Goal: Transaction & Acquisition: Purchase product/service

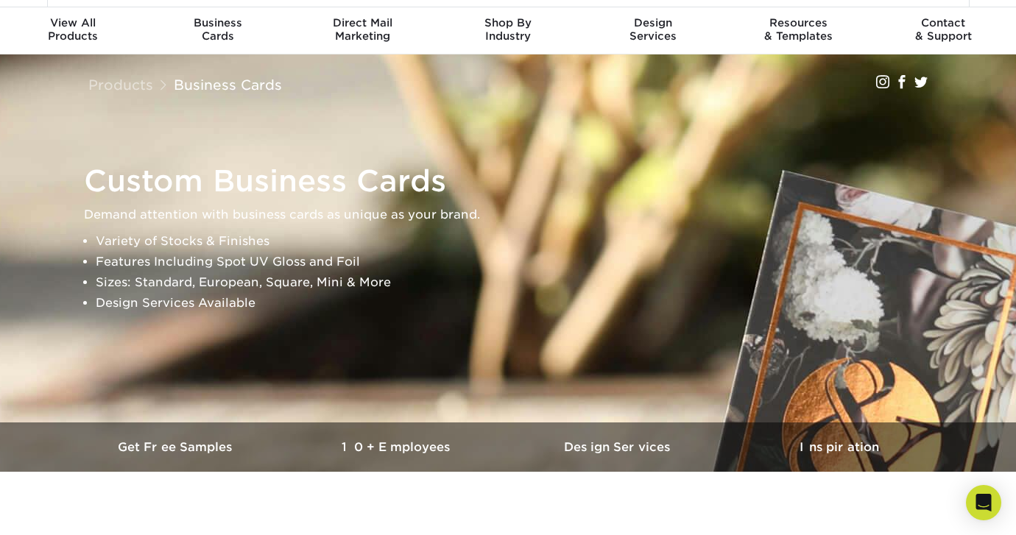
scroll to position [15, 0]
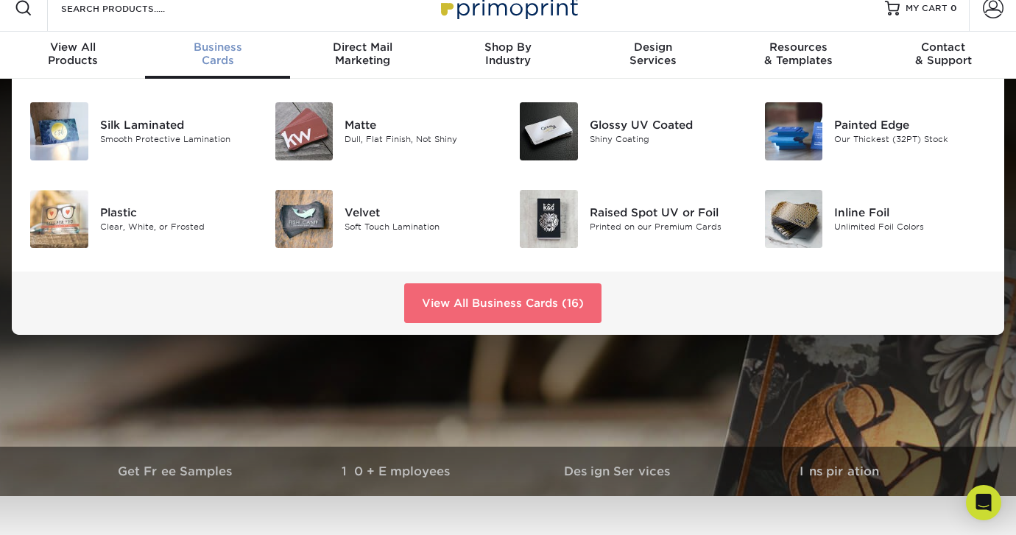
click at [514, 305] on link "View All Business Cards (16)" at bounding box center [502, 303] width 197 height 40
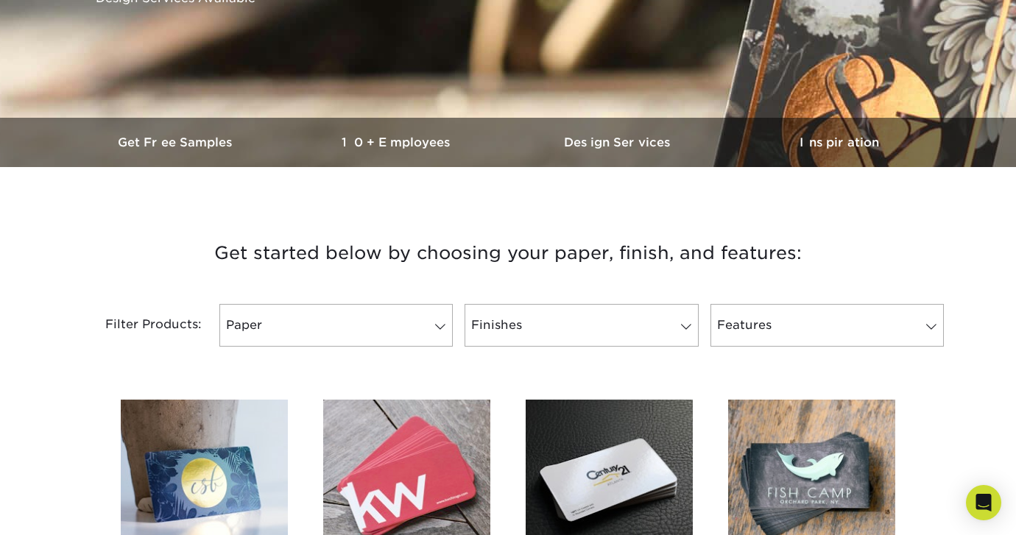
scroll to position [372, 0]
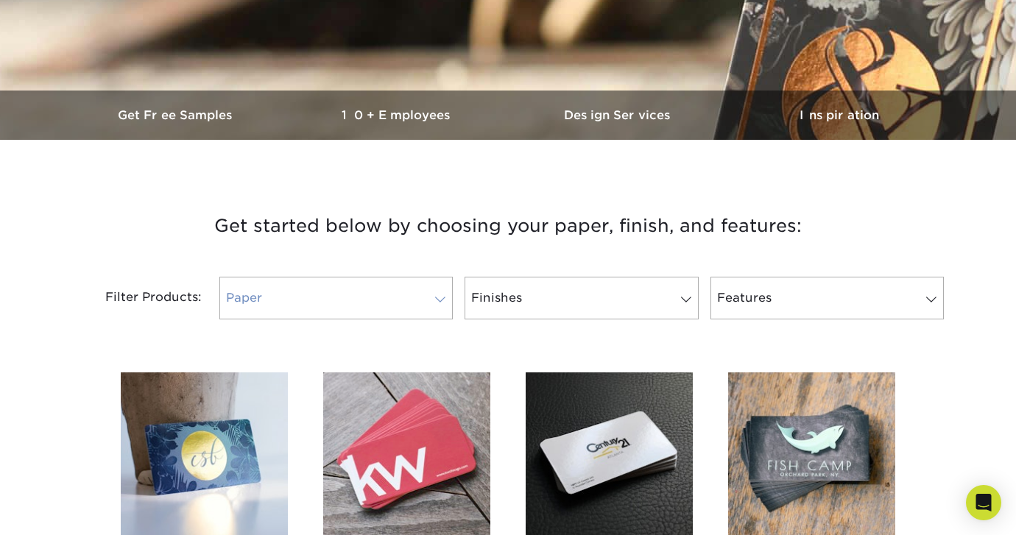
click at [442, 300] on span at bounding box center [440, 300] width 21 height 12
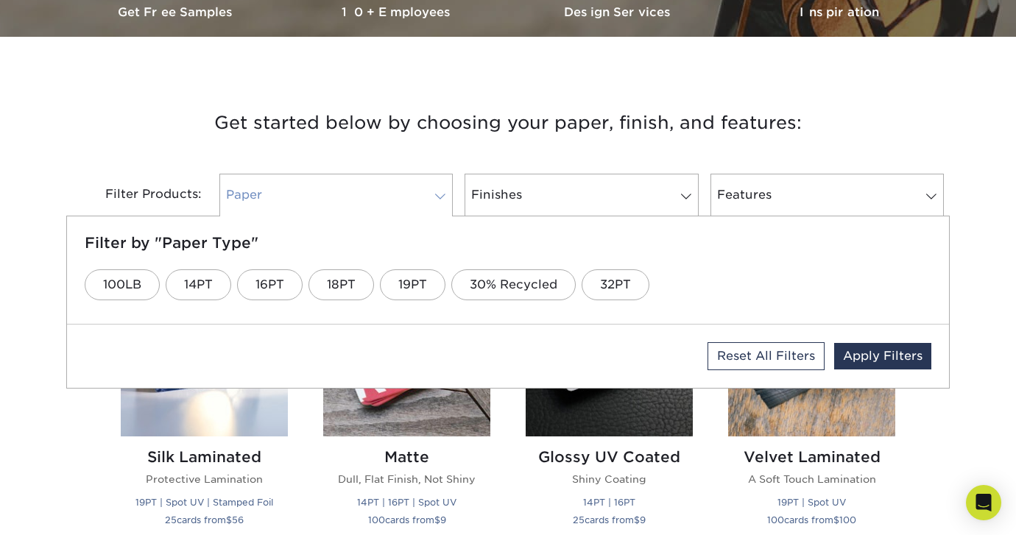
scroll to position [500, 0]
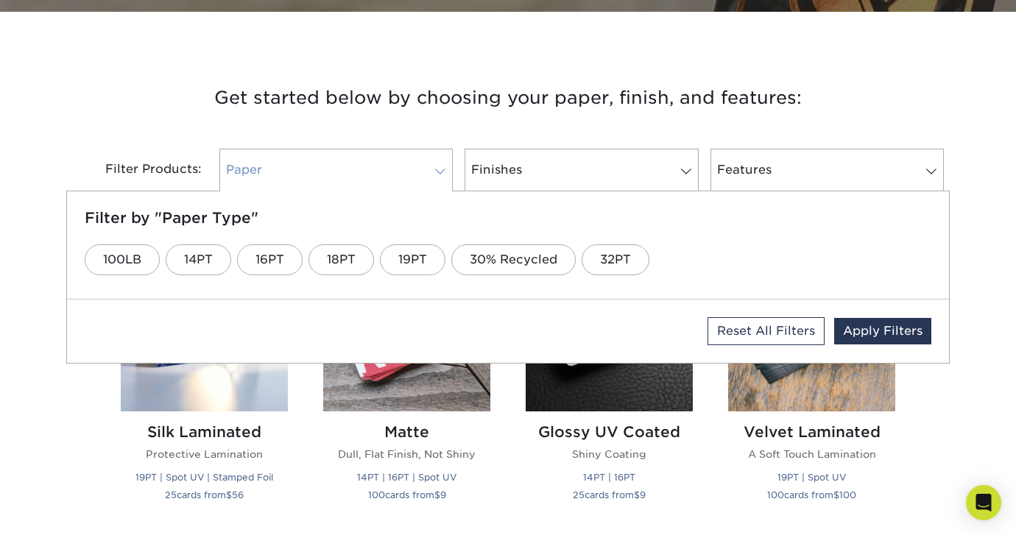
click at [438, 175] on span at bounding box center [440, 172] width 21 height 12
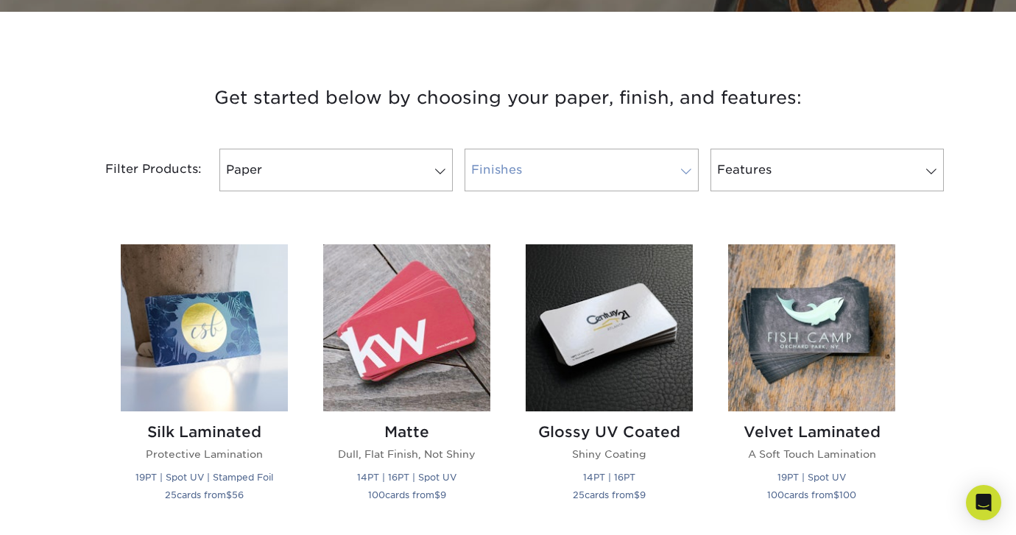
click at [574, 174] on link "Finishes" at bounding box center [580, 170] width 233 height 43
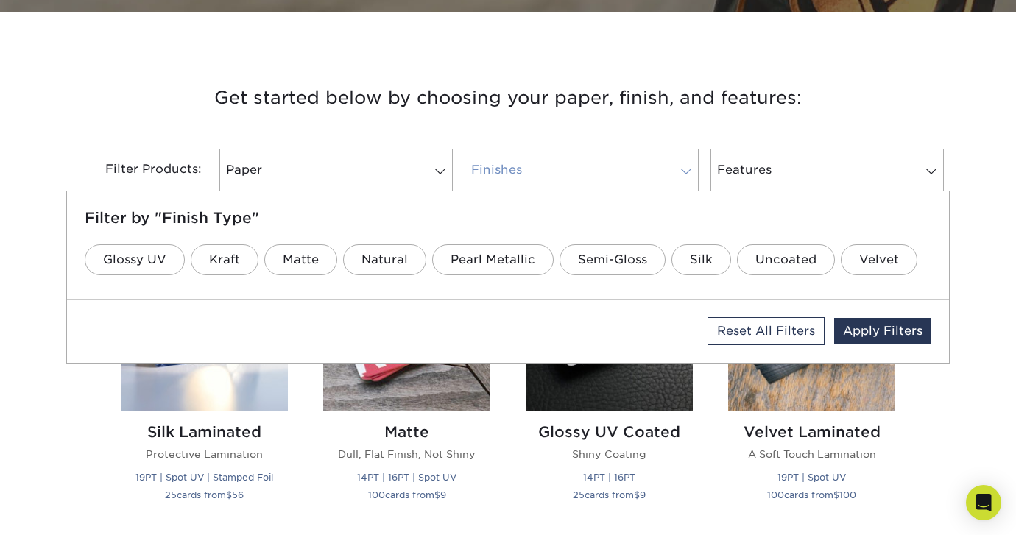
click at [574, 174] on link "Finishes" at bounding box center [580, 170] width 233 height 43
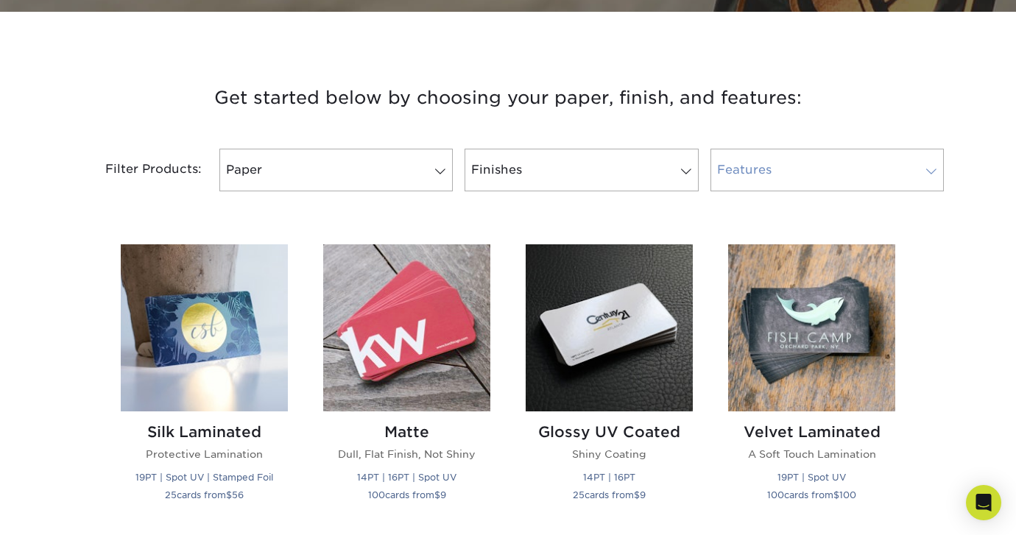
click at [748, 171] on link "Features" at bounding box center [826, 170] width 233 height 43
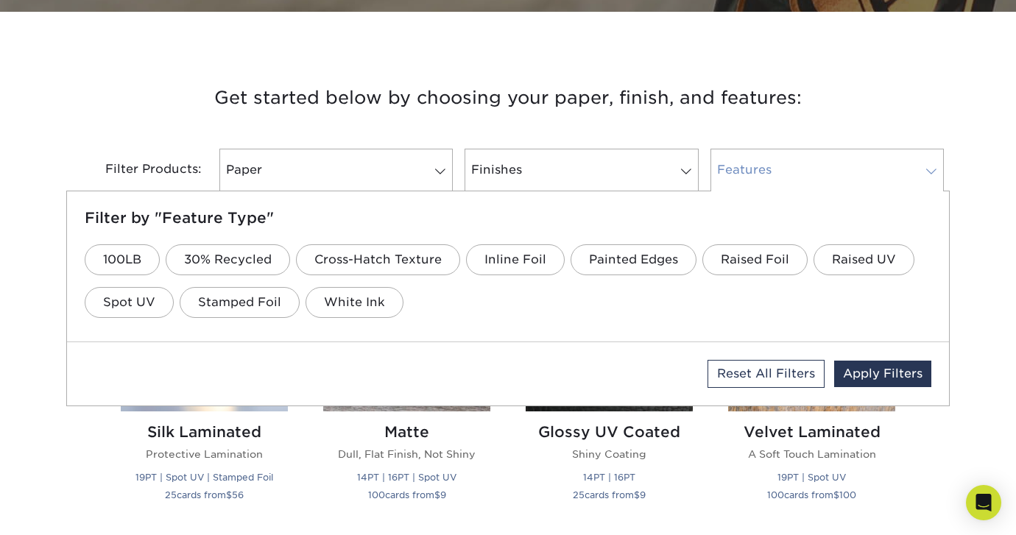
click at [748, 171] on link "Features" at bounding box center [826, 170] width 233 height 43
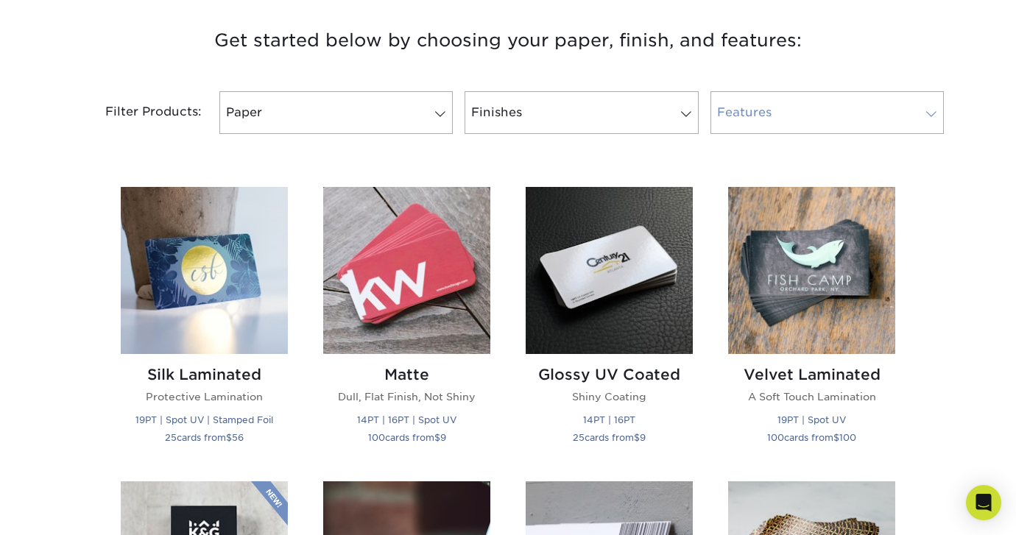
scroll to position [556, 0]
click at [785, 283] on img at bounding box center [811, 271] width 167 height 167
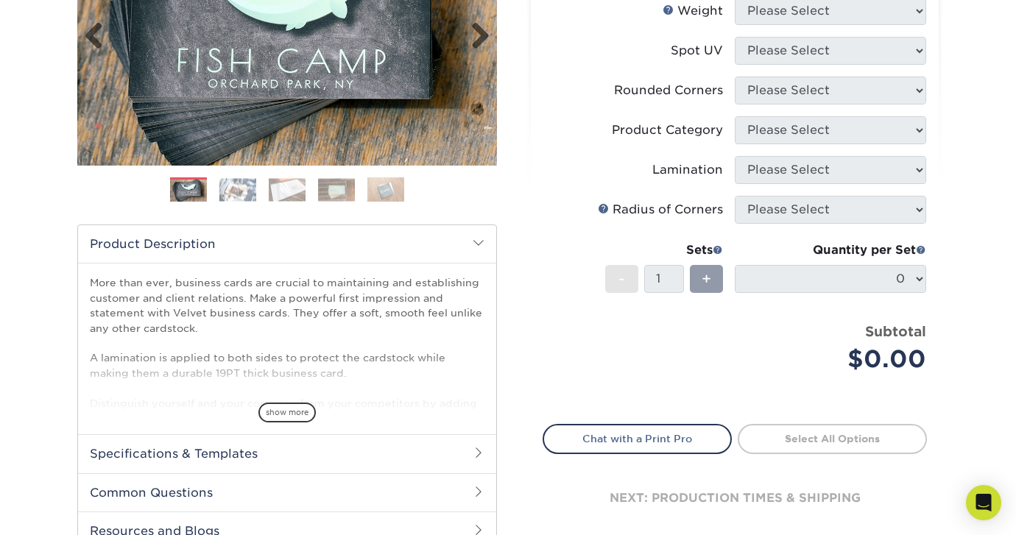
scroll to position [269, 0]
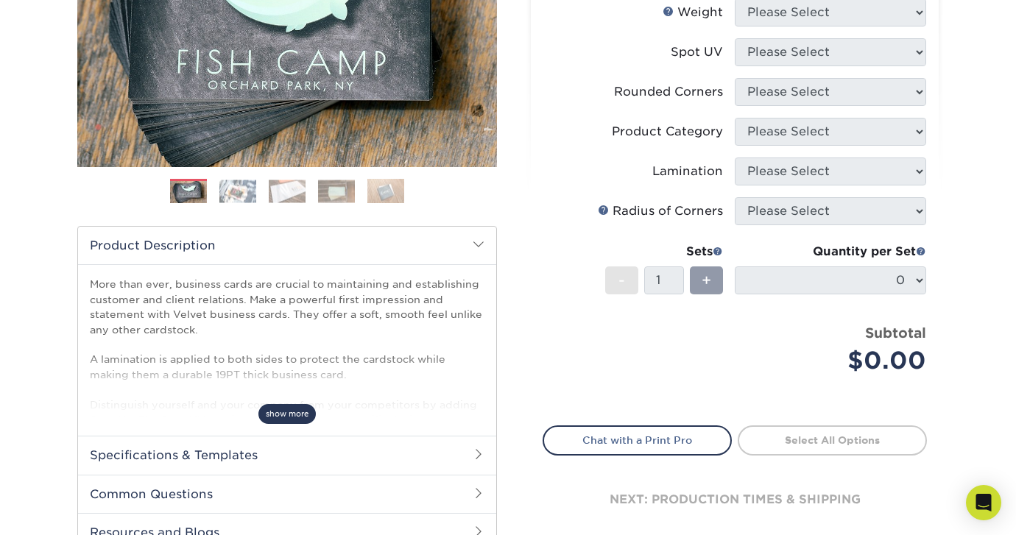
click at [292, 409] on span "show more" at bounding box center [286, 414] width 57 height 20
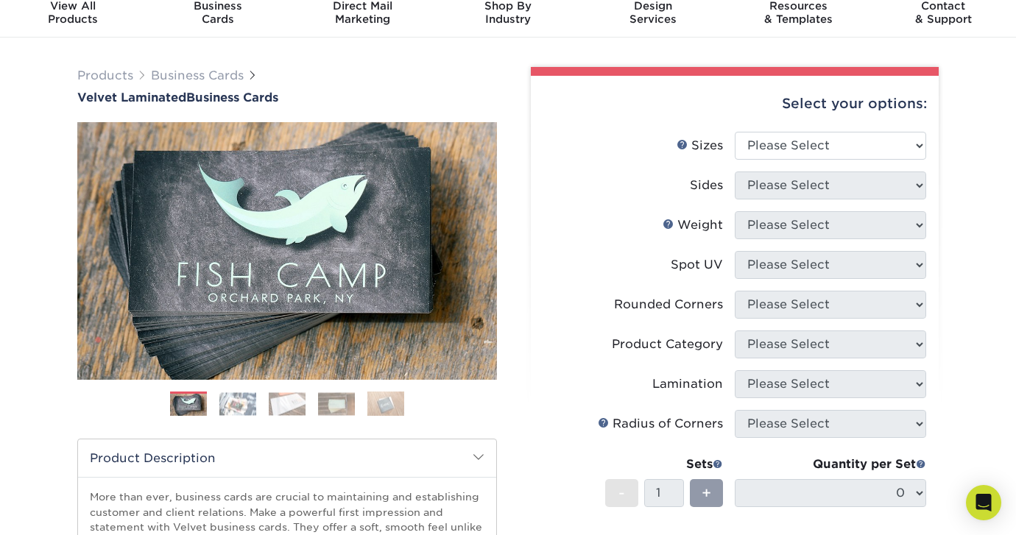
scroll to position [0, 0]
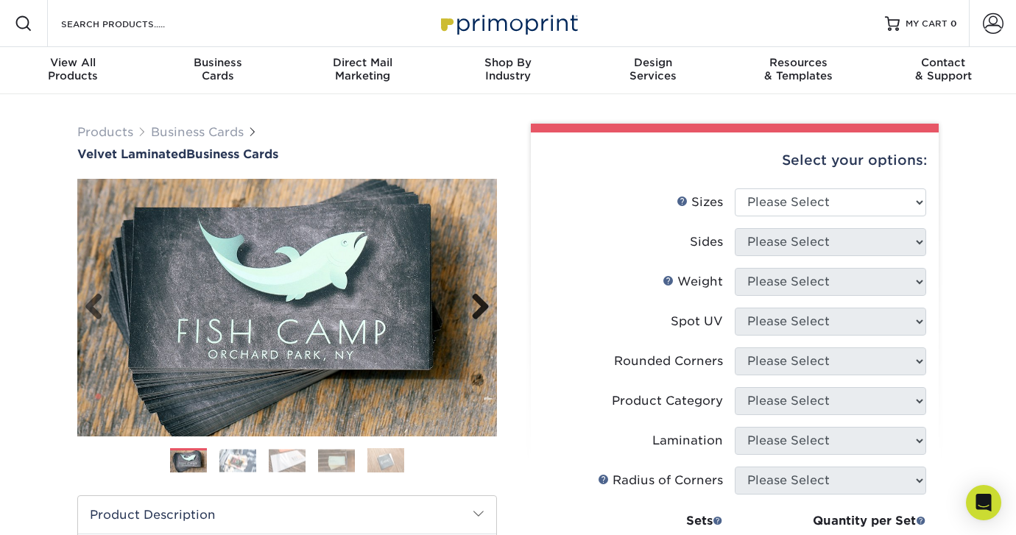
click at [482, 303] on link "Next" at bounding box center [474, 307] width 29 height 29
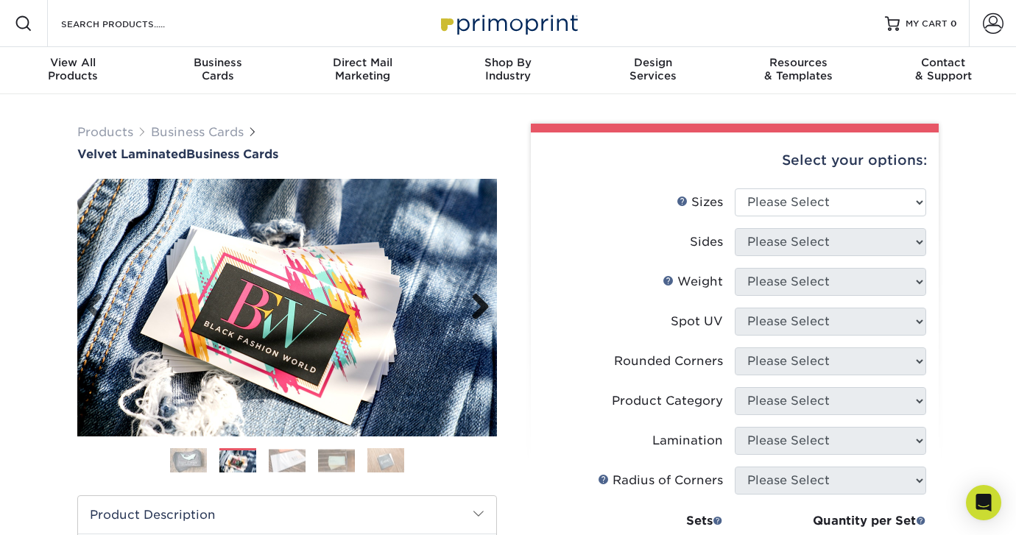
click at [482, 303] on link "Next" at bounding box center [474, 307] width 29 height 29
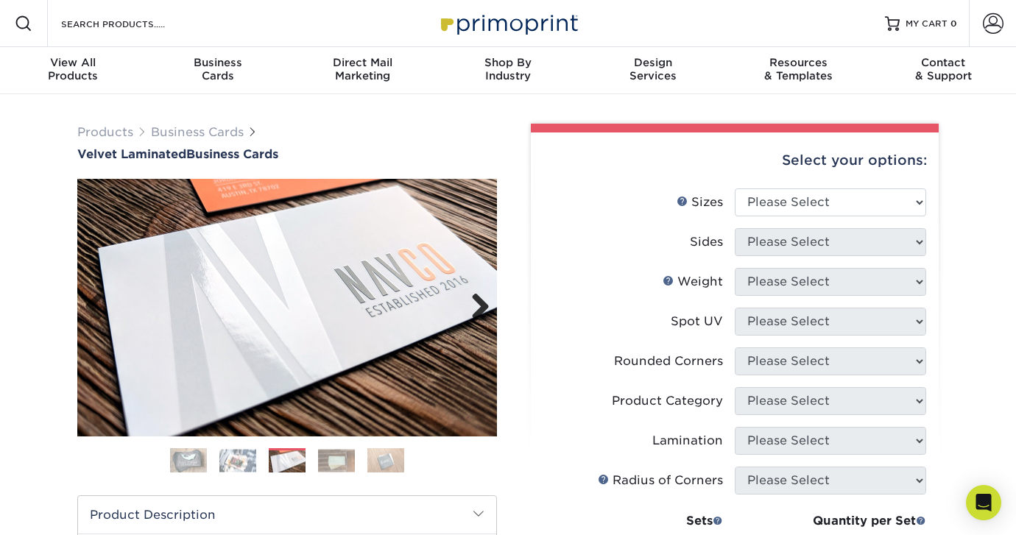
click at [482, 303] on link "Next" at bounding box center [474, 307] width 29 height 29
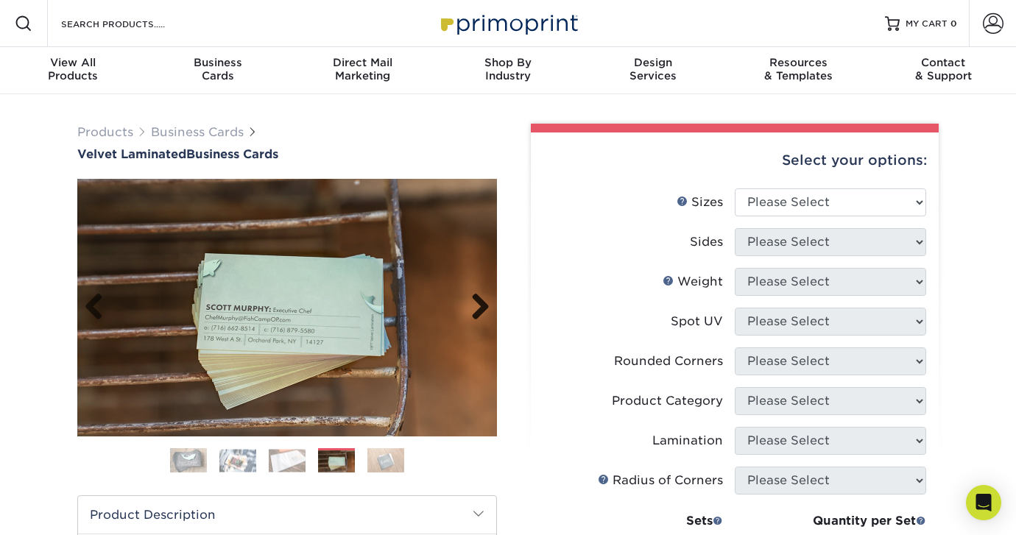
click at [482, 303] on link "Next" at bounding box center [474, 307] width 29 height 29
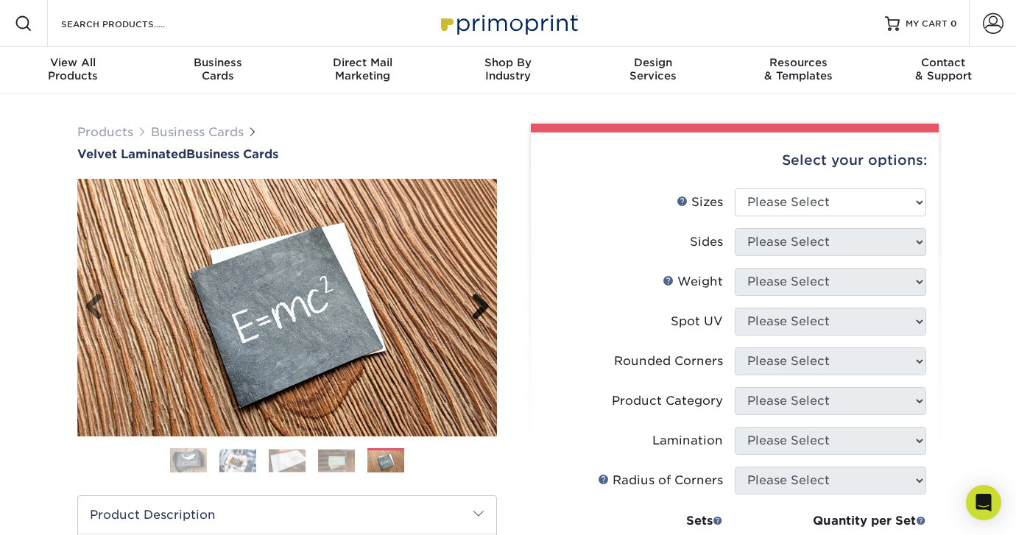
click at [482, 303] on link "Next" at bounding box center [474, 307] width 29 height 29
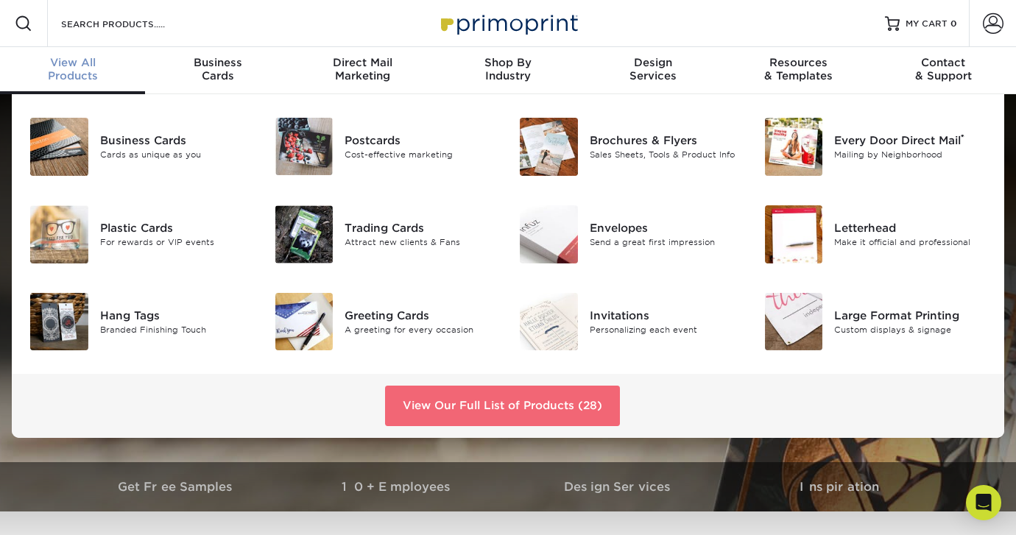
click at [529, 403] on link "View Our Full List of Products (28)" at bounding box center [502, 406] width 235 height 40
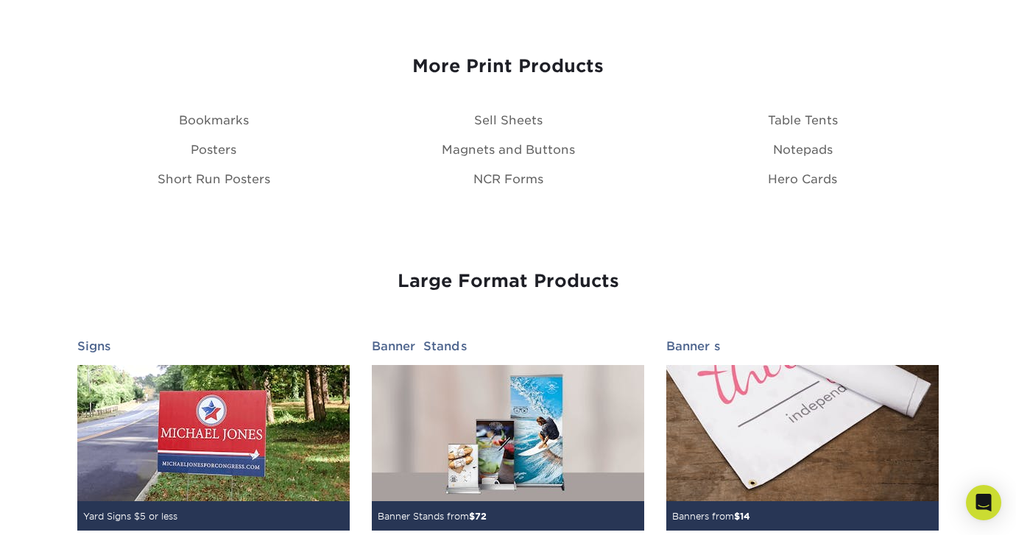
scroll to position [1770, 0]
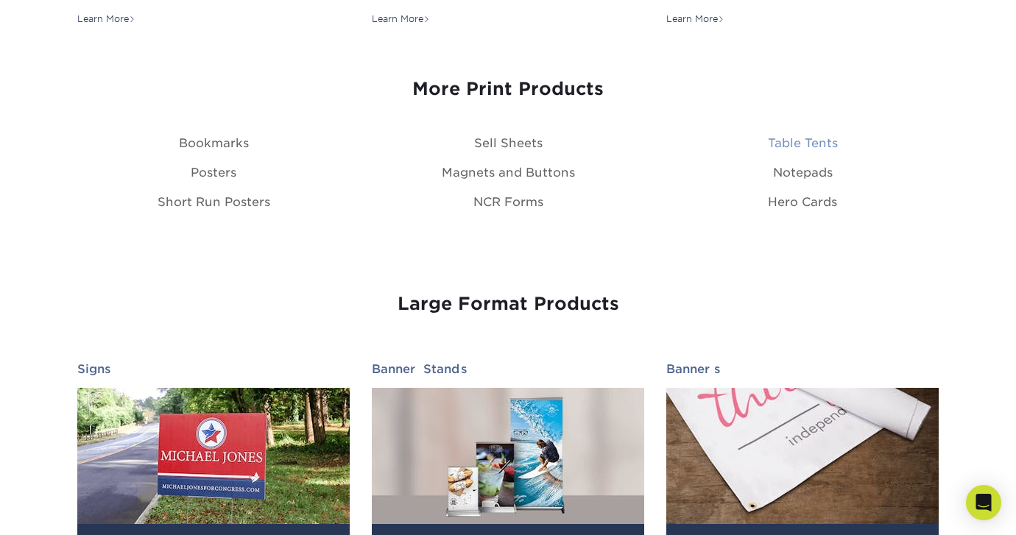
click at [785, 138] on link "Table Tents" at bounding box center [803, 143] width 70 height 14
